Goal: Information Seeking & Learning: Learn about a topic

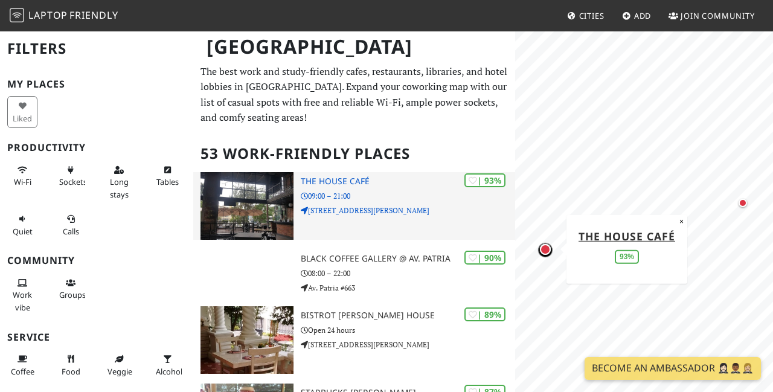
click at [280, 186] on img at bounding box center [247, 206] width 93 height 68
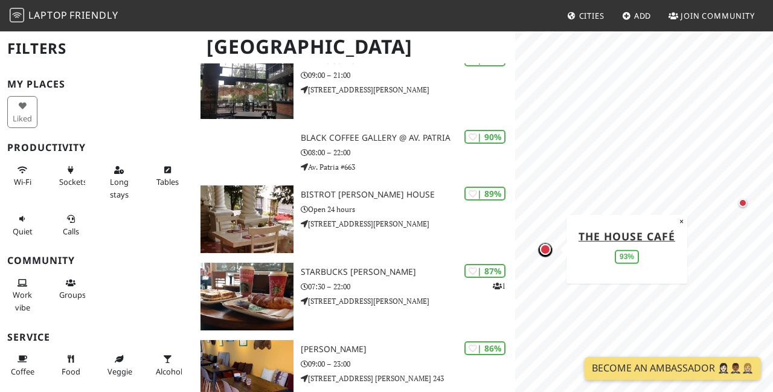
scroll to position [145, 0]
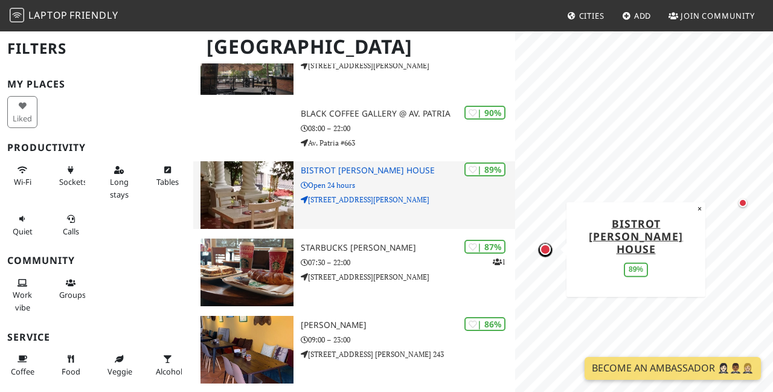
click at [326, 166] on h3 "Bistrot [PERSON_NAME] House" at bounding box center [408, 171] width 215 height 10
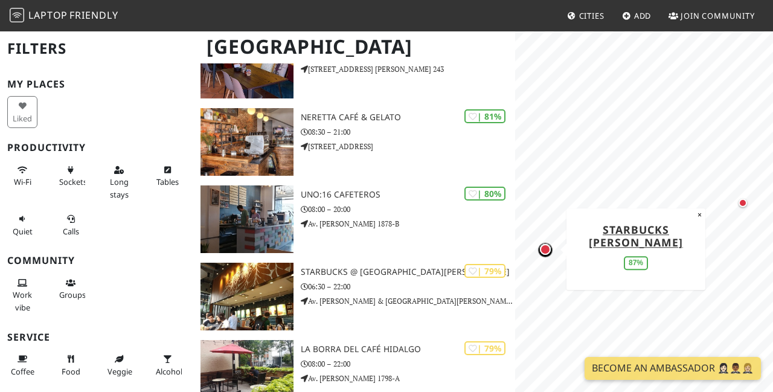
scroll to position [435, 0]
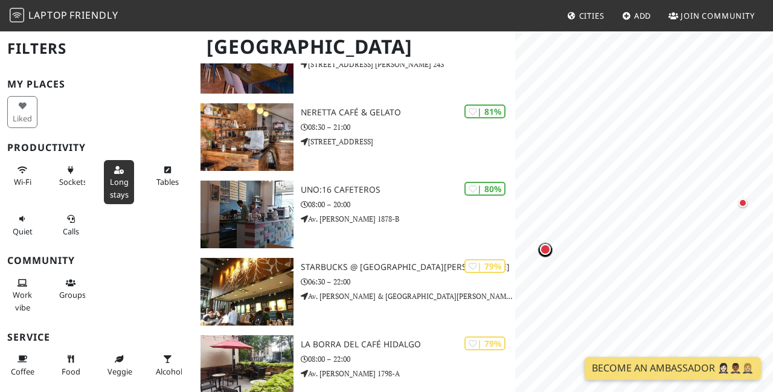
click at [118, 178] on span "Long stays" at bounding box center [119, 187] width 19 height 23
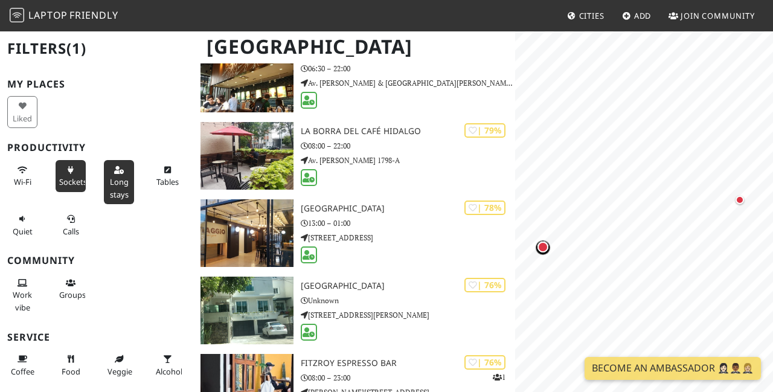
click at [75, 180] on span "Sockets" at bounding box center [73, 181] width 28 height 11
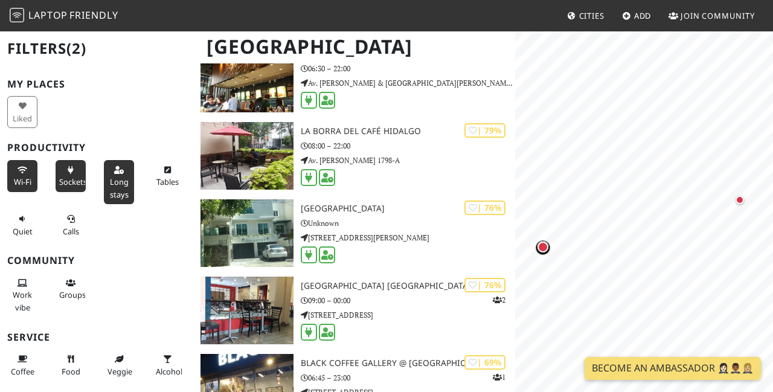
click at [16, 172] on button "Wi-Fi" at bounding box center [22, 176] width 30 height 32
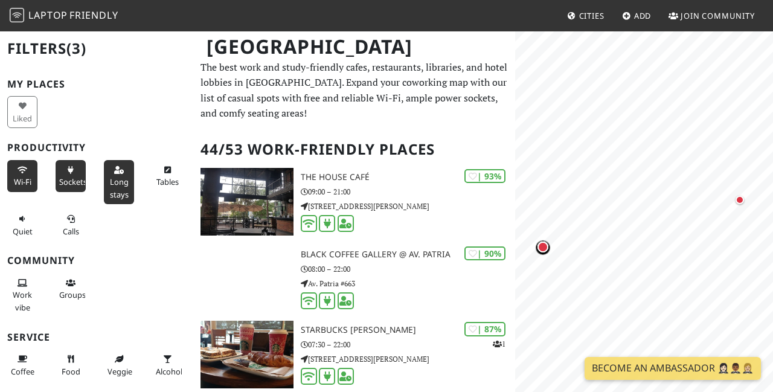
scroll to position [0, 0]
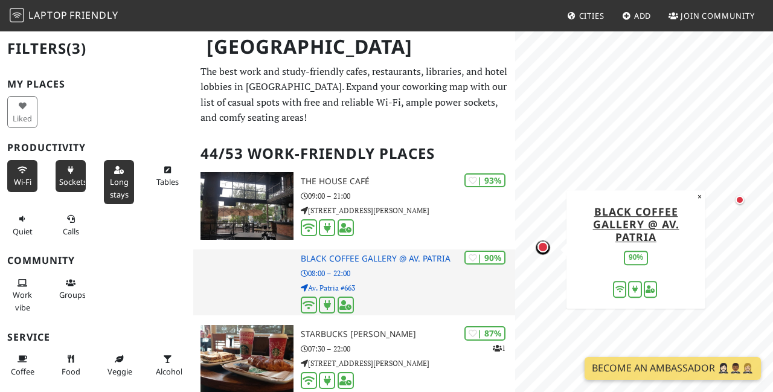
click at [361, 262] on div "| 90% Black Coffee Gallery @ Av. Patria 08:00 – 22:00 Av. Patria #663" at bounding box center [408, 283] width 215 height 66
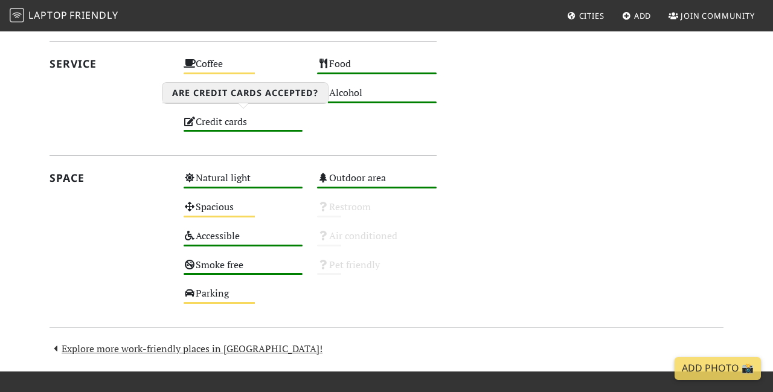
scroll to position [628, 0]
